Goal: Information Seeking & Learning: Learn about a topic

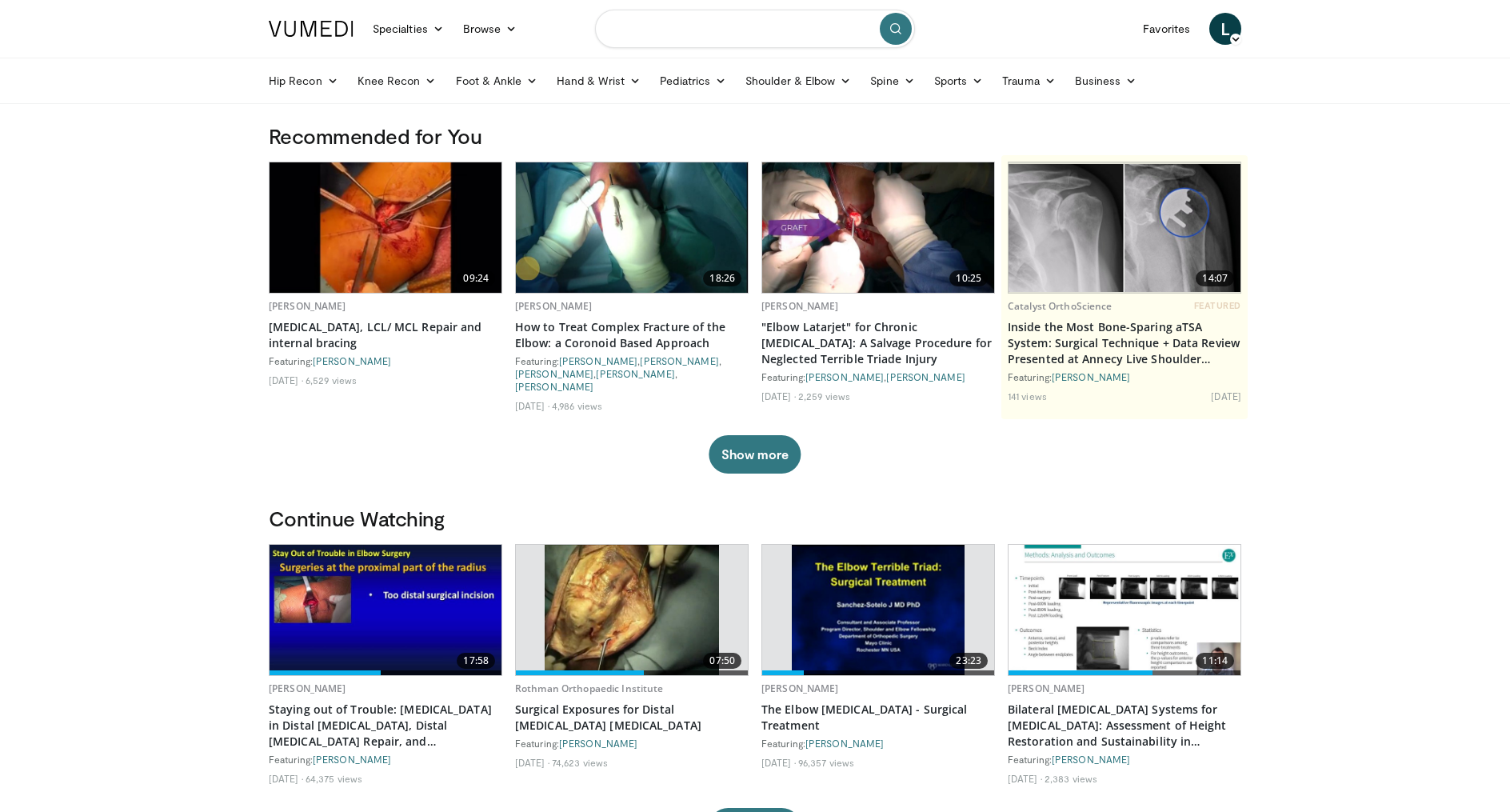
click at [687, 36] on input "Search topics, interventions" at bounding box center [754, 28] width 320 height 38
type input "**********"
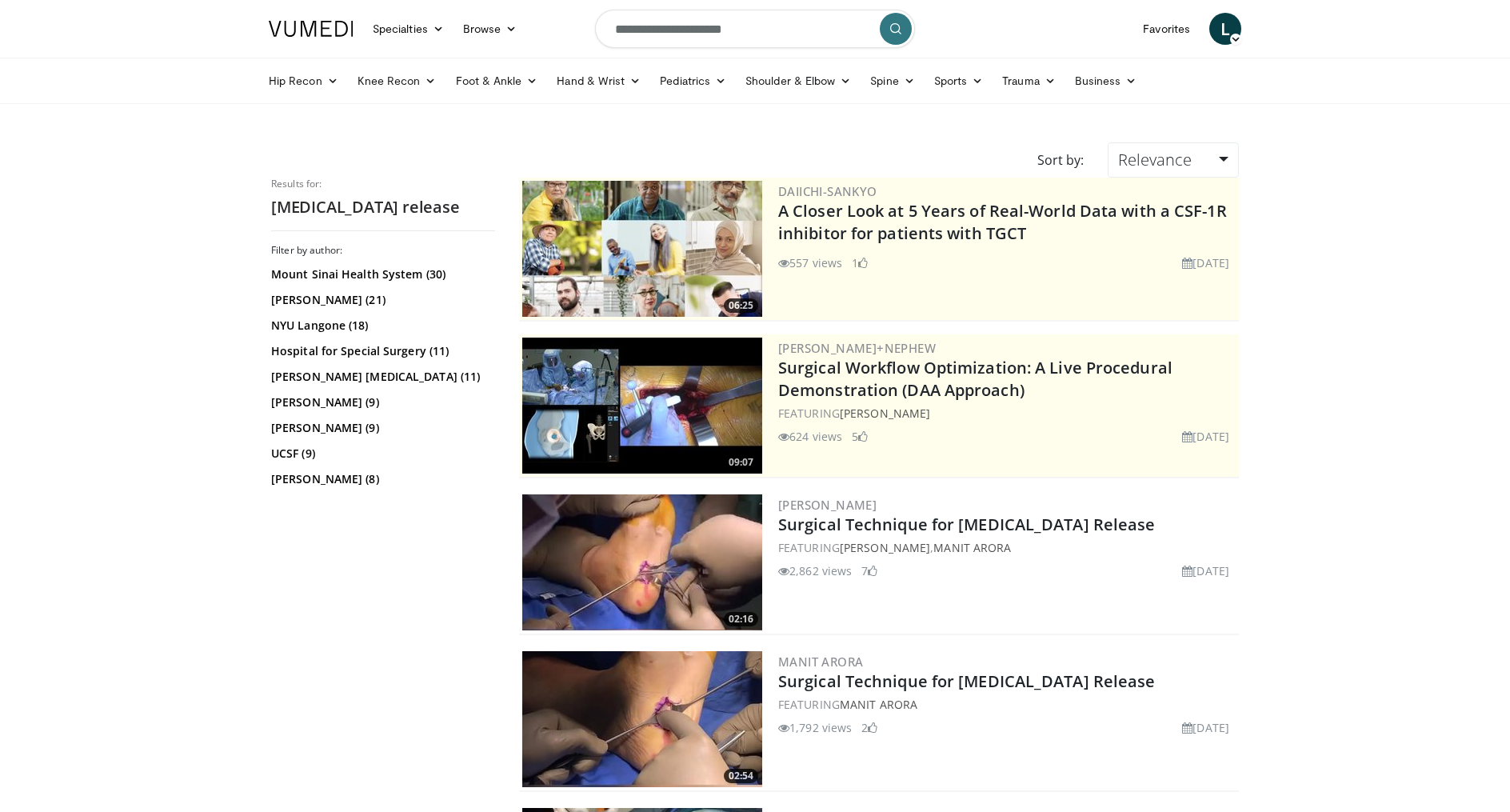
click at [686, 744] on img at bounding box center [642, 718] width 240 height 136
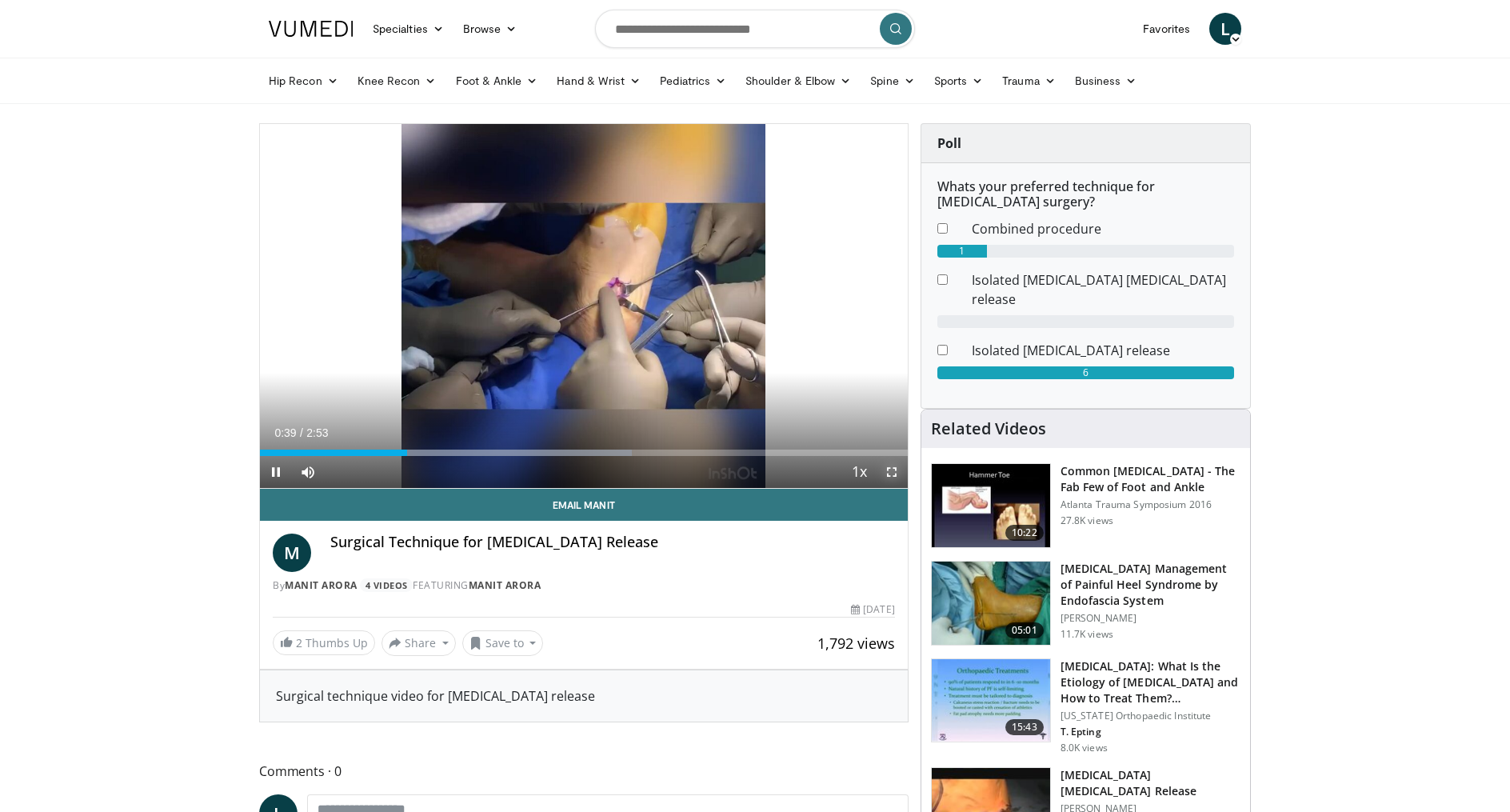
click at [894, 475] on span "Video Player" at bounding box center [892, 472] width 32 height 32
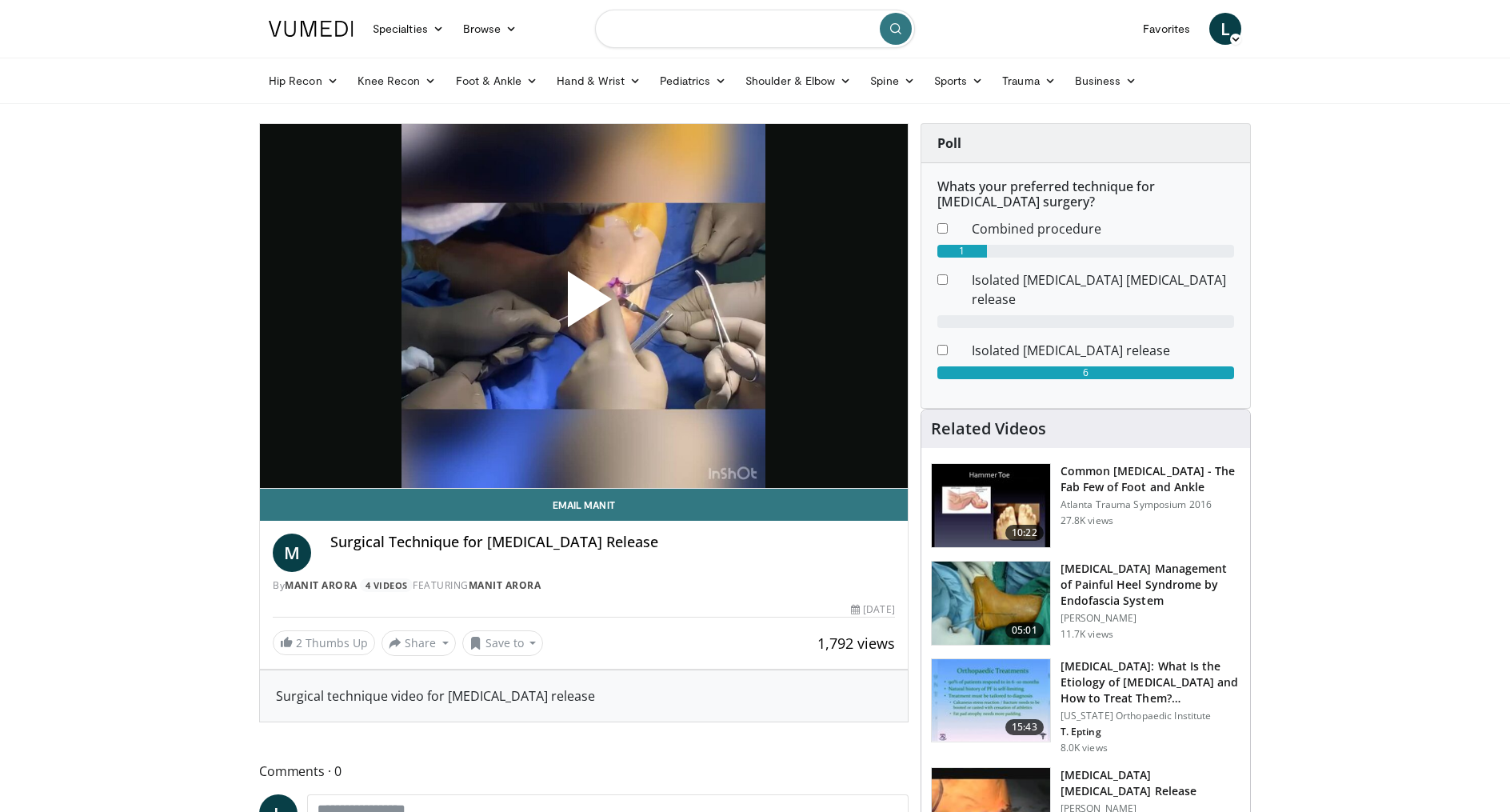
click at [672, 28] on input "Search topics, interventions" at bounding box center [754, 28] width 320 height 38
type input "**********"
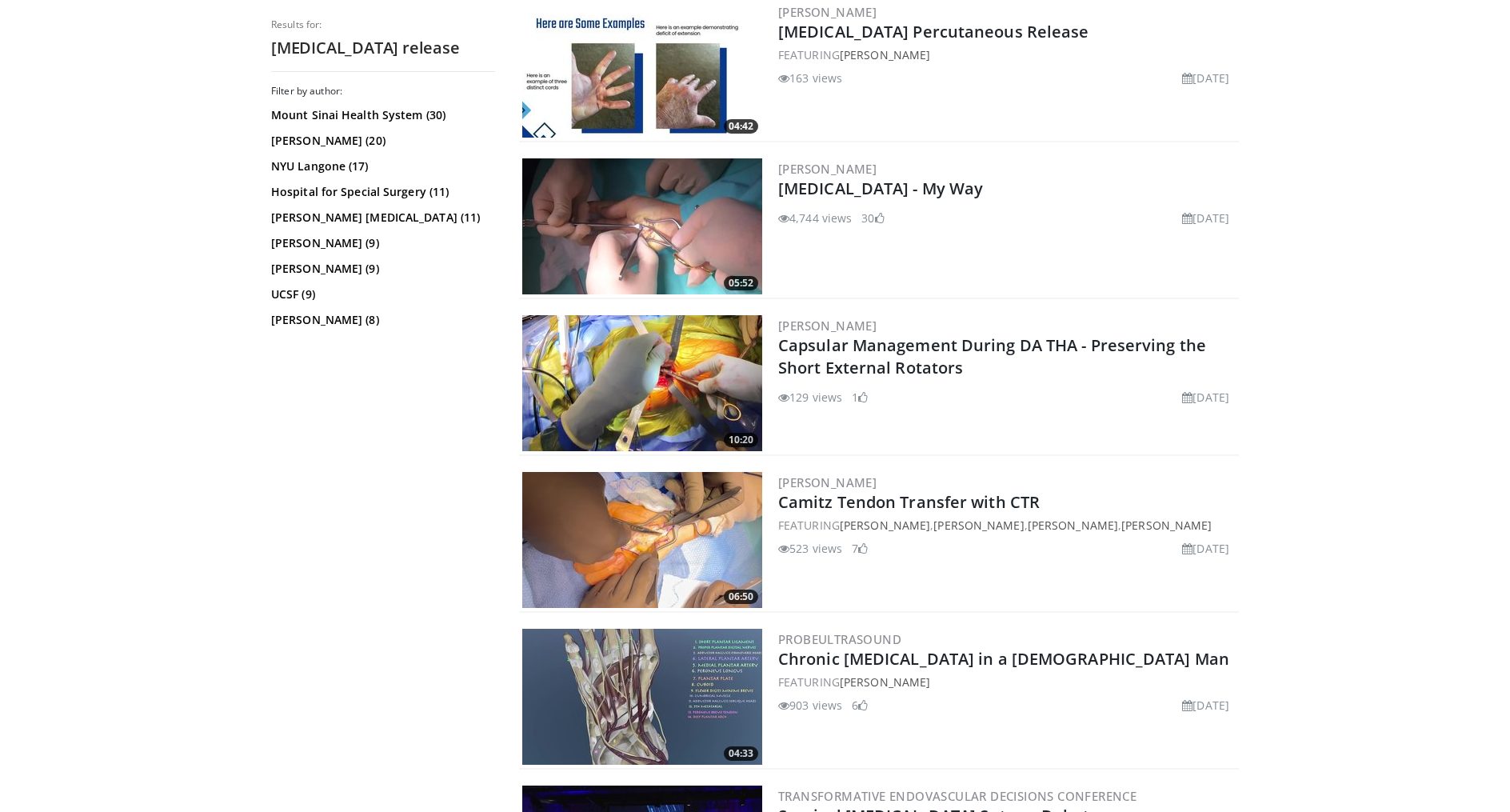
scroll to position [2411, 0]
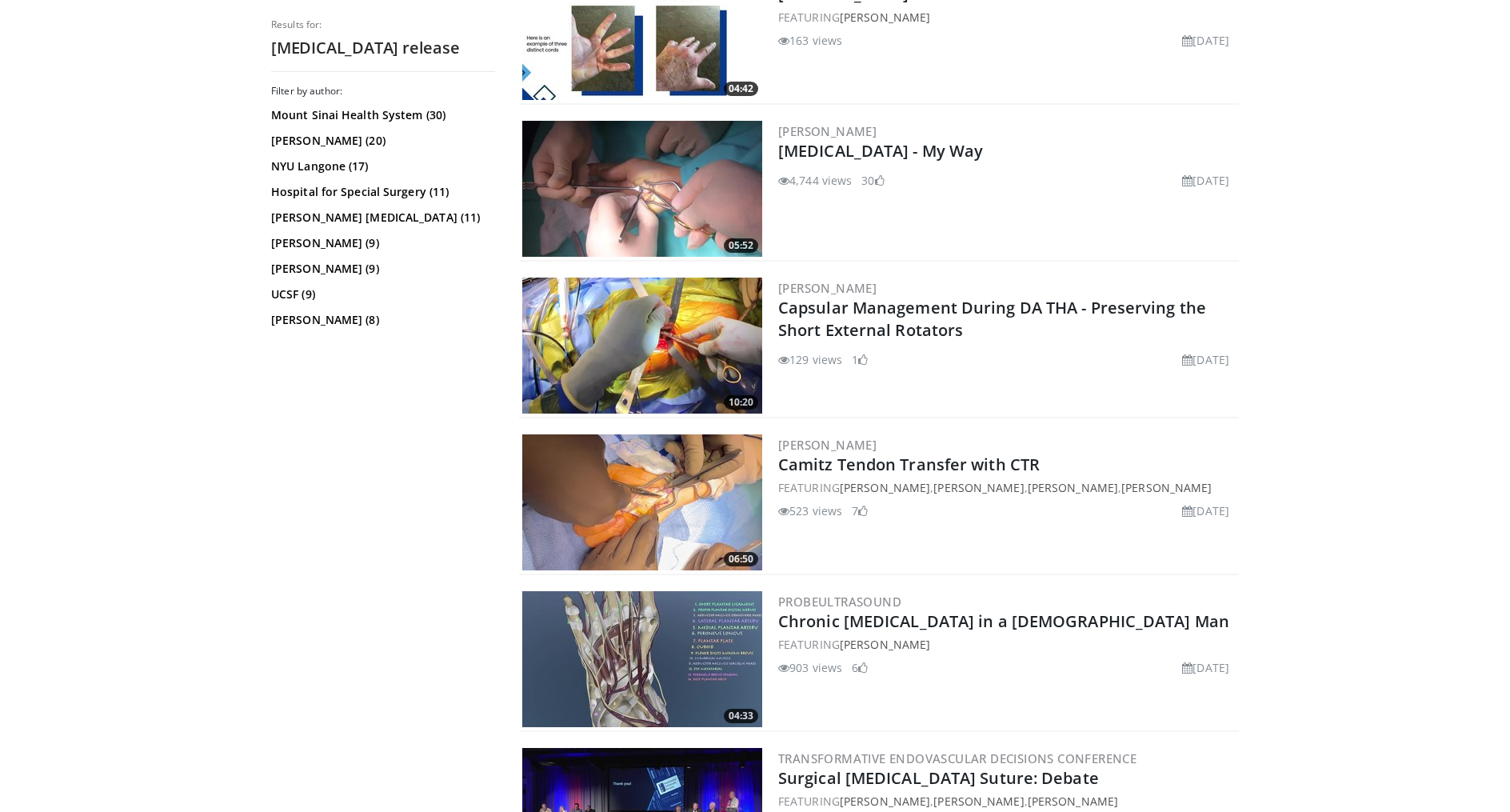
click at [690, 660] on img at bounding box center [642, 658] width 240 height 136
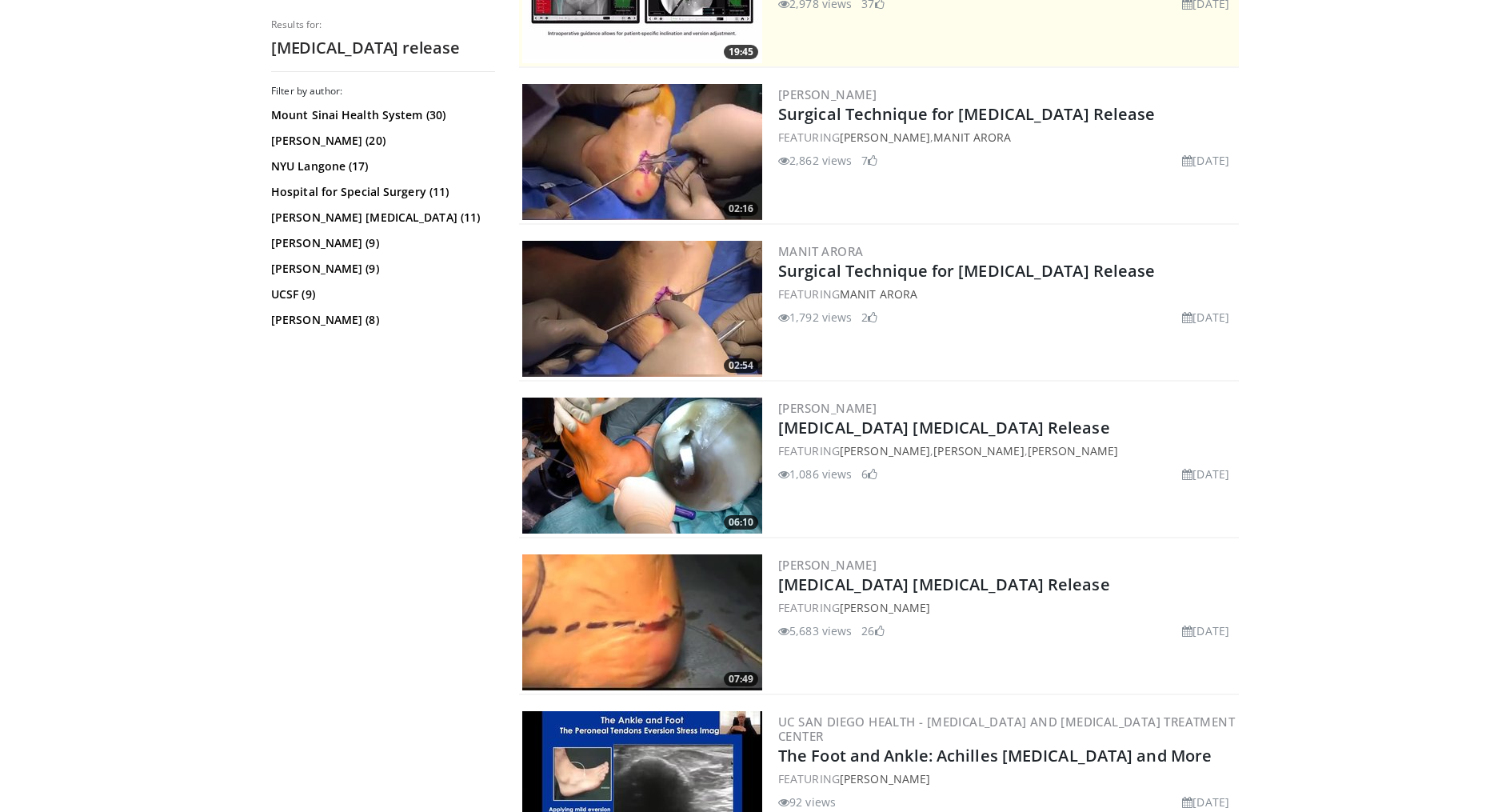
scroll to position [398, 0]
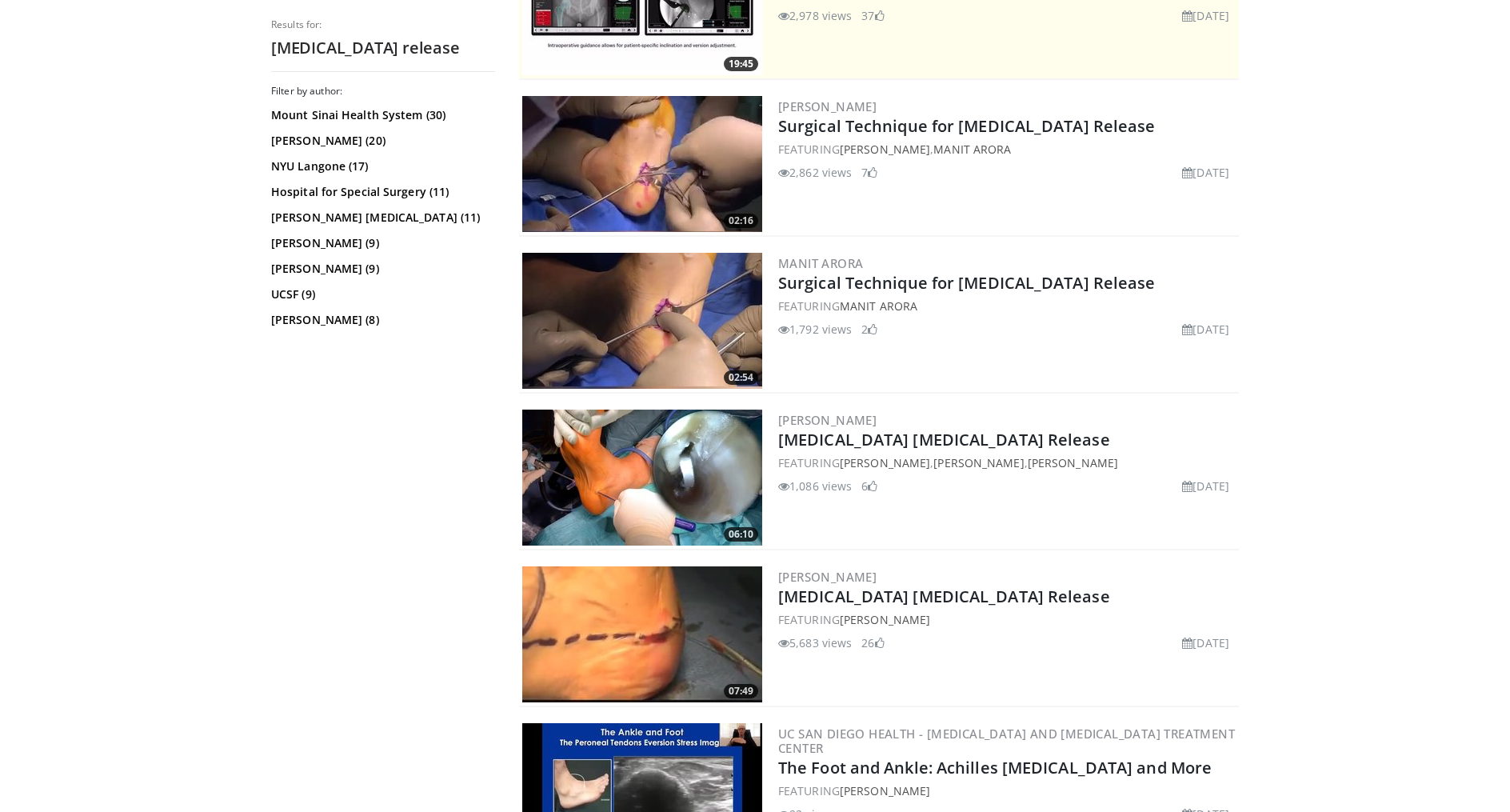
click at [667, 331] on img at bounding box center [642, 320] width 240 height 136
click at [615, 148] on img at bounding box center [642, 163] width 240 height 136
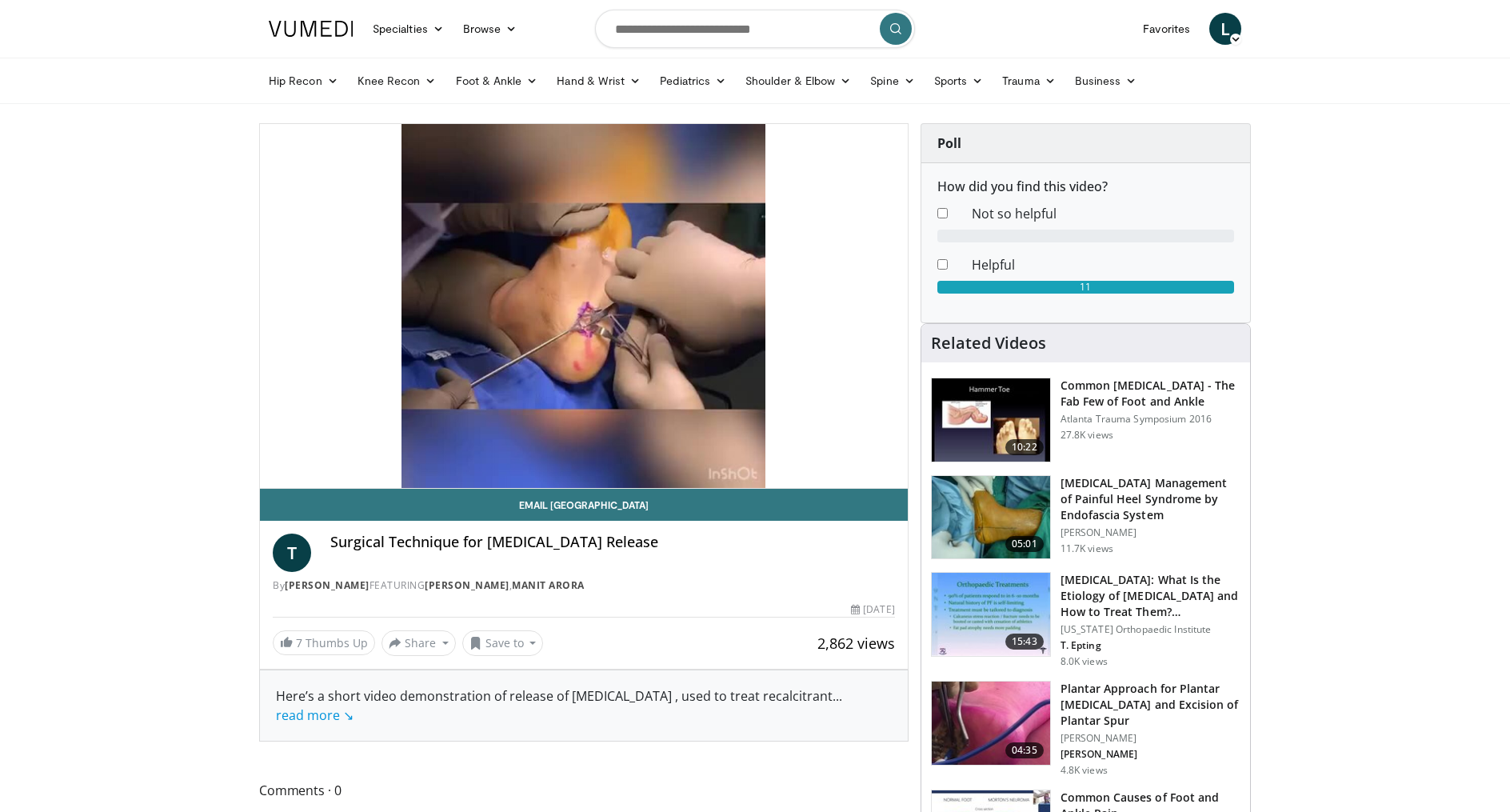
click at [988, 746] on img at bounding box center [990, 723] width 118 height 83
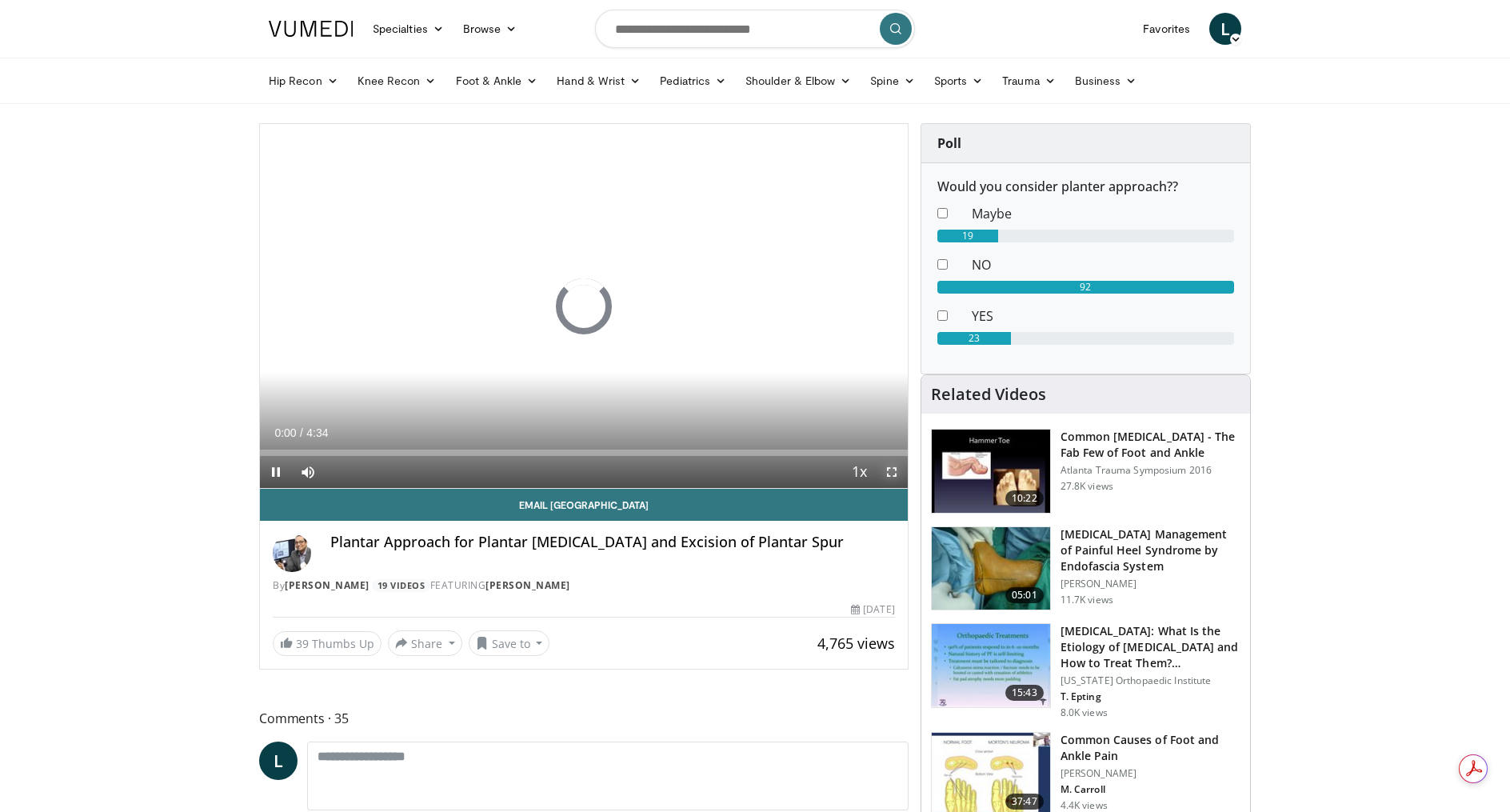
click at [894, 470] on span "Video Player" at bounding box center [892, 472] width 32 height 32
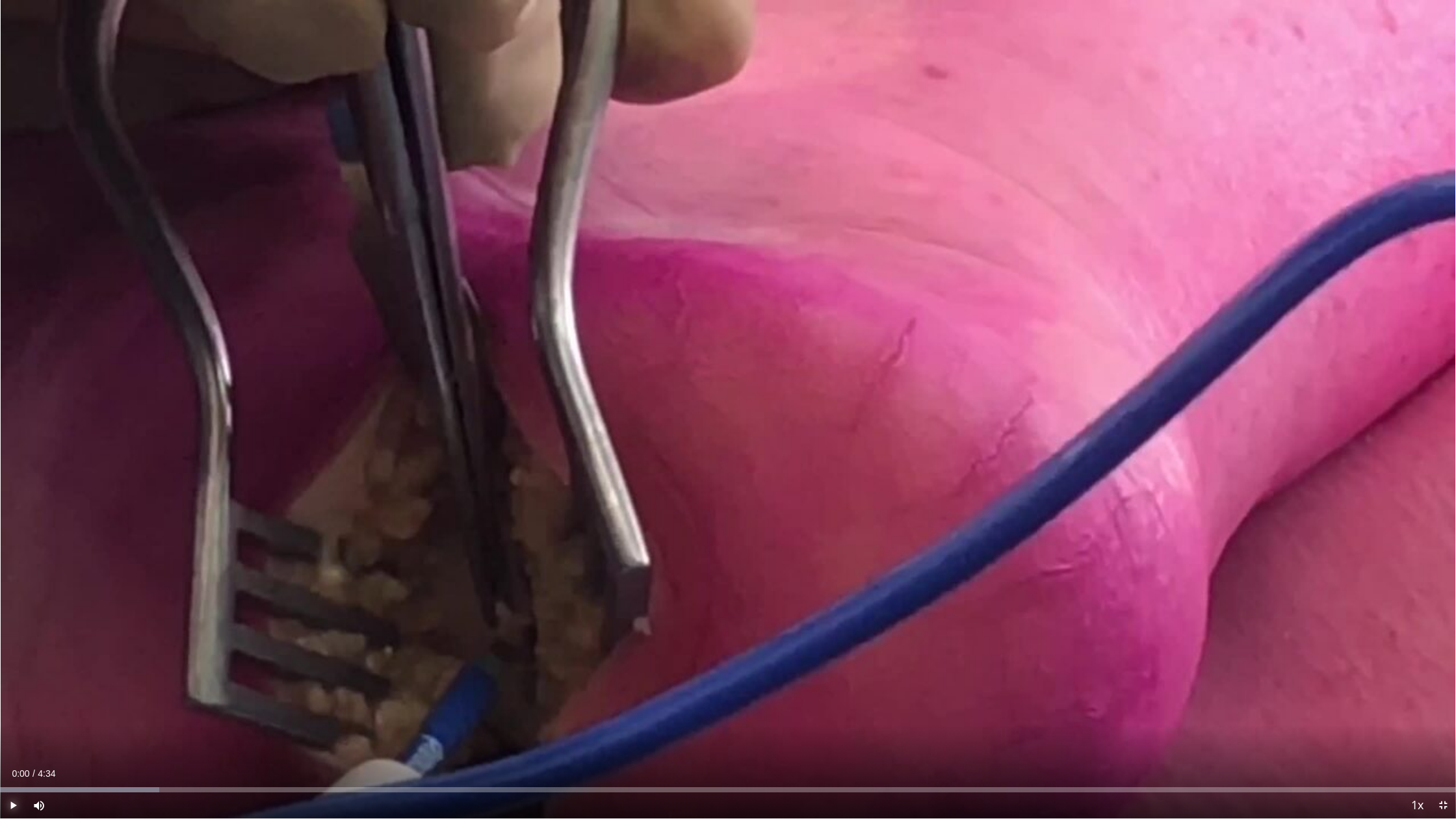
click at [10, 660] on span "Video Player" at bounding box center [13, 806] width 26 height 26
drag, startPoint x: 8, startPoint y: 788, endPoint x: 419, endPoint y: 791, distance: 411.0
click at [419, 660] on div "Progress Bar" at bounding box center [420, 790] width 2 height 5
click at [16, 660] on span "Video Player" at bounding box center [13, 806] width 26 height 26
